Goal: Check status: Check status

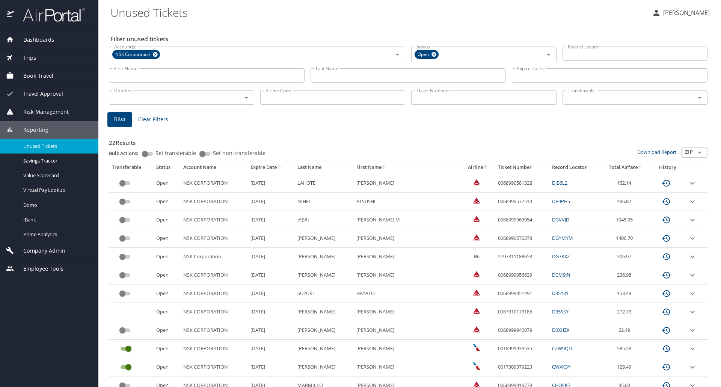
click at [437, 93] on input "Ticket Number" at bounding box center [483, 97] width 145 height 14
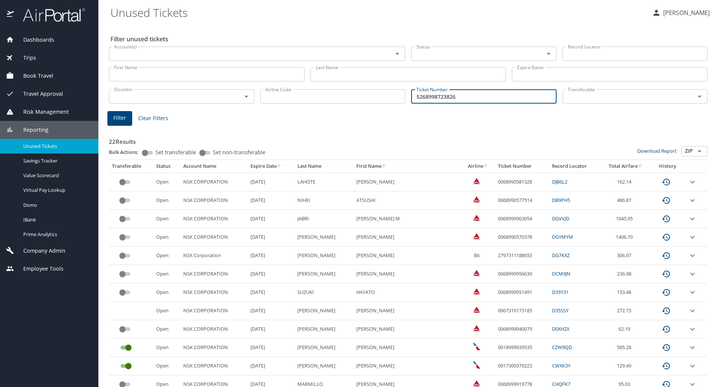
type input "5268998723826"
click at [118, 122] on span "Filter" at bounding box center [119, 117] width 13 height 9
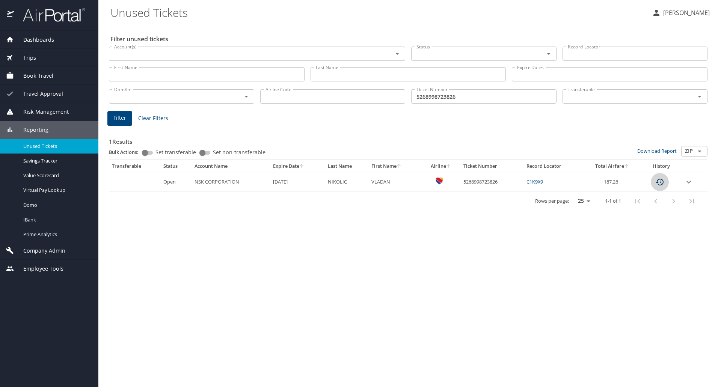
click at [657, 182] on icon "custom pagination table" at bounding box center [659, 182] width 8 height 7
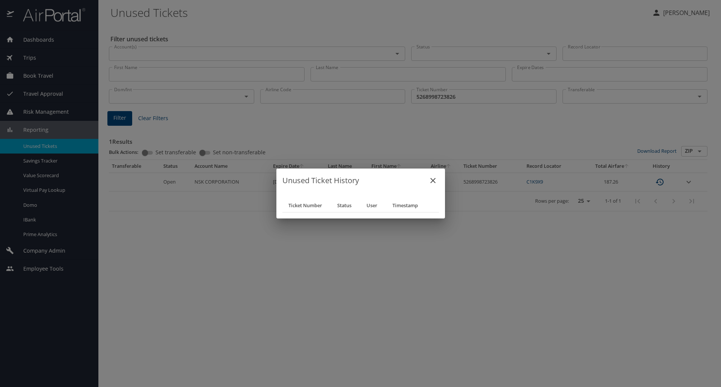
click at [616, 253] on div "Unused Ticket History Ticket Number Status User Timestamp" at bounding box center [360, 193] width 721 height 387
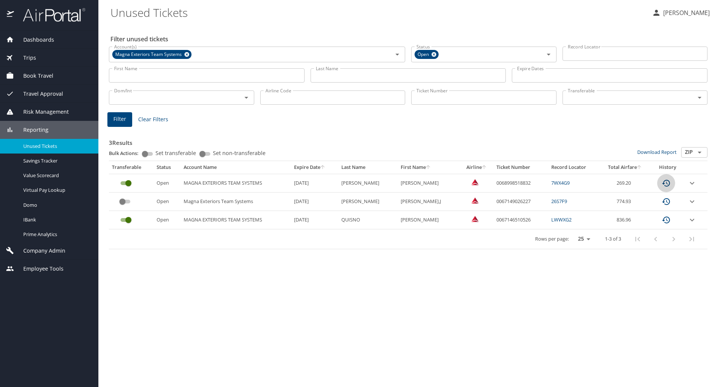
click at [664, 182] on icon "custom pagination table" at bounding box center [665, 183] width 9 height 9
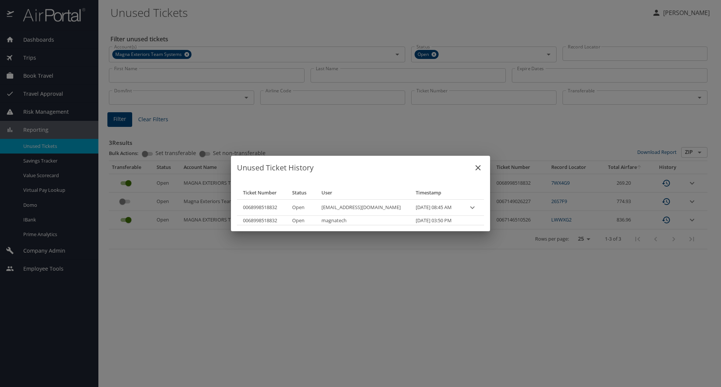
click at [475, 167] on icon "close" at bounding box center [477, 167] width 5 height 5
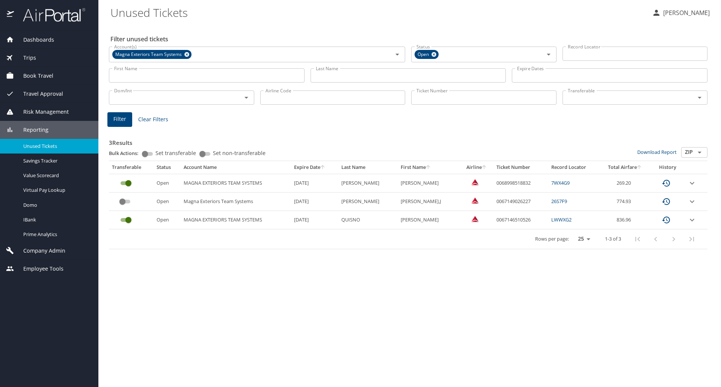
click at [691, 184] on icon "expand row" at bounding box center [692, 183] width 5 height 3
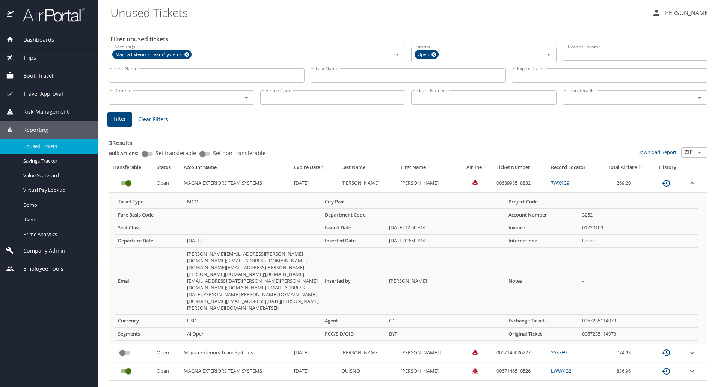
scroll to position [3, 0]
